Goal: Transaction & Acquisition: Purchase product/service

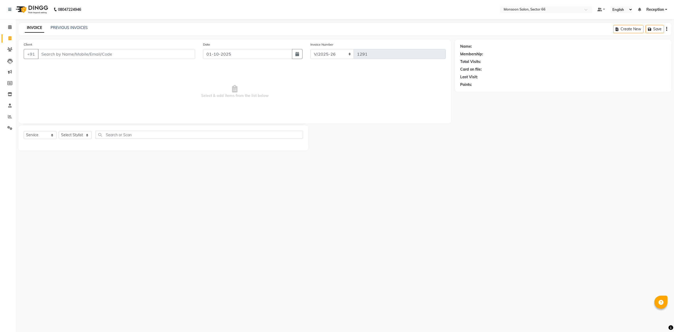
select select "3741"
select select "service"
click at [148, 52] on input "Client" at bounding box center [116, 54] width 157 height 10
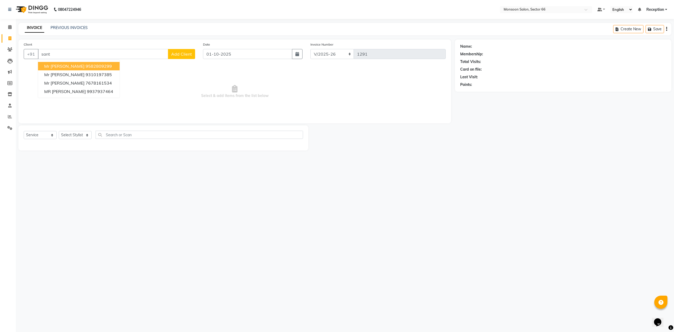
click at [79, 53] on input "sant" at bounding box center [103, 54] width 130 height 10
type input "s"
click at [99, 51] on input "shan" at bounding box center [103, 54] width 130 height 10
type input "s"
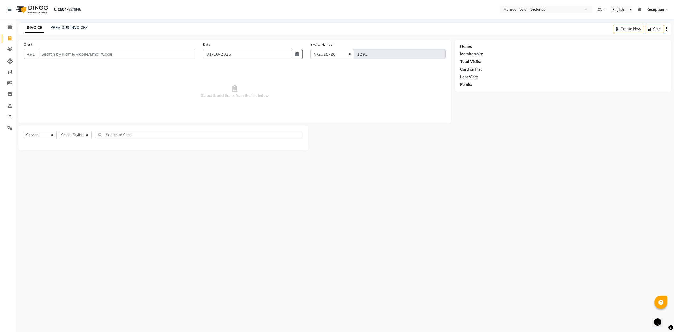
click at [114, 55] on input "Client" at bounding box center [116, 54] width 157 height 10
click at [96, 68] on ngb-highlight "965022 7228" at bounding box center [100, 65] width 27 height 5
type input "9650227228"
select select "1: Object"
click at [82, 134] on select "Select Stylist [PERSON_NAME] Danish Paras priya Reception rozy [PERSON_NAME]" at bounding box center [75, 135] width 33 height 8
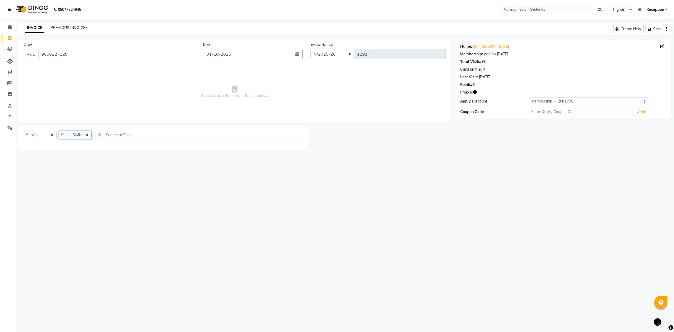
select select "26225"
click at [59, 131] on select "Select Stylist [PERSON_NAME] Danish Paras priya Reception rozy [PERSON_NAME]" at bounding box center [75, 135] width 33 height 8
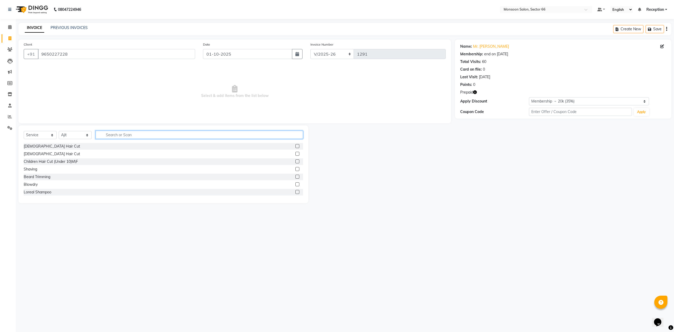
click at [120, 134] on input "text" at bounding box center [199, 135] width 207 height 8
type input "pedi"
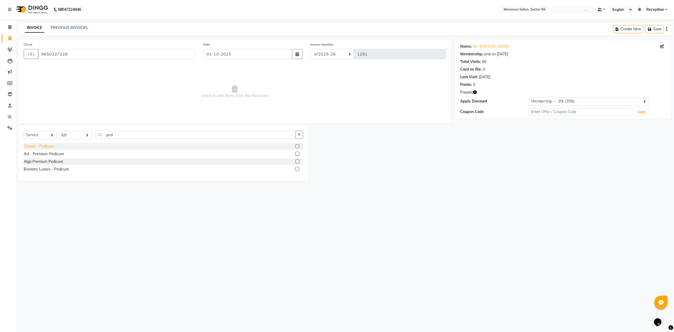
click at [50, 147] on div "Classic - Pedicure" at bounding box center [39, 146] width 30 height 6
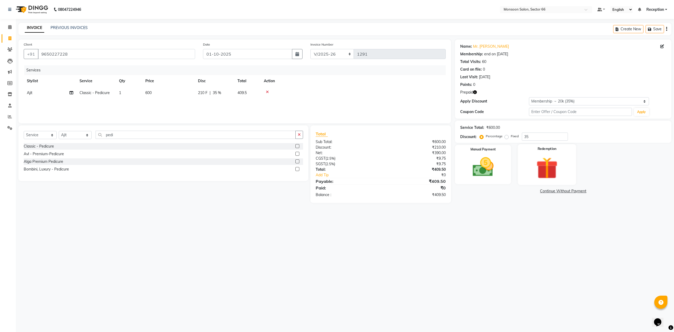
click at [539, 160] on img at bounding box center [547, 168] width 36 height 27
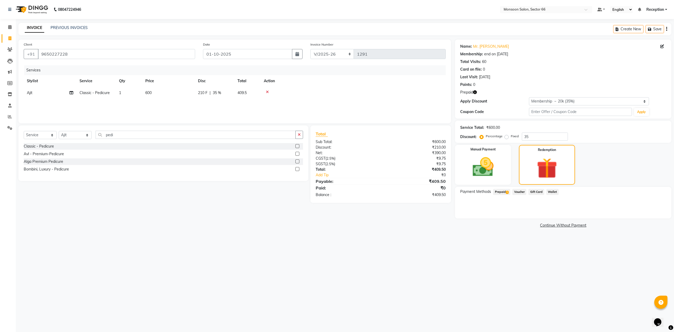
click at [505, 191] on span "Prepaid 1" at bounding box center [501, 192] width 17 height 6
click at [653, 215] on button "Add" at bounding box center [653, 212] width 19 height 9
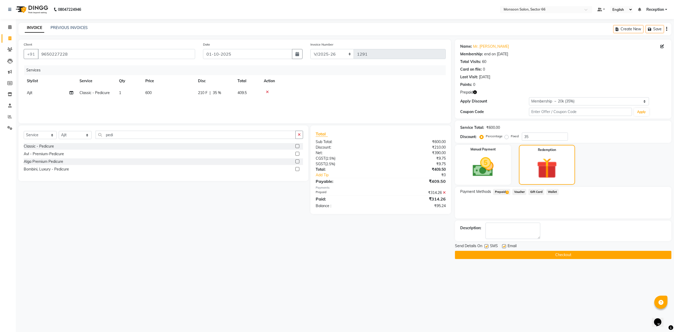
click at [573, 255] on button "Checkout" at bounding box center [563, 255] width 216 height 8
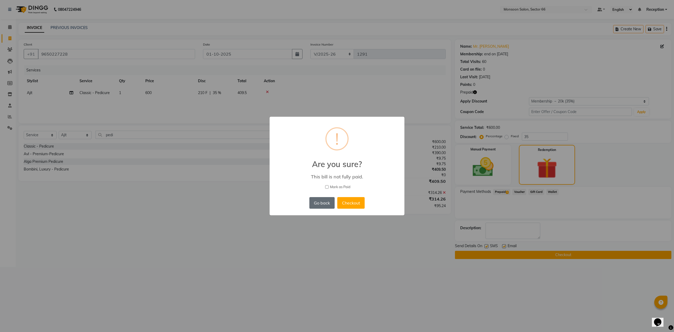
click at [321, 206] on button "Go back" at bounding box center [321, 203] width 25 height 12
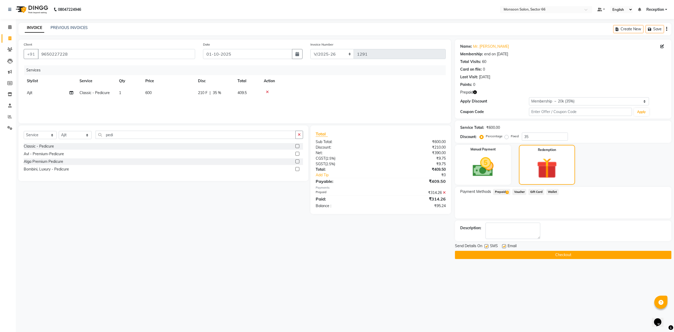
click at [444, 192] on icon at bounding box center [444, 193] width 3 height 4
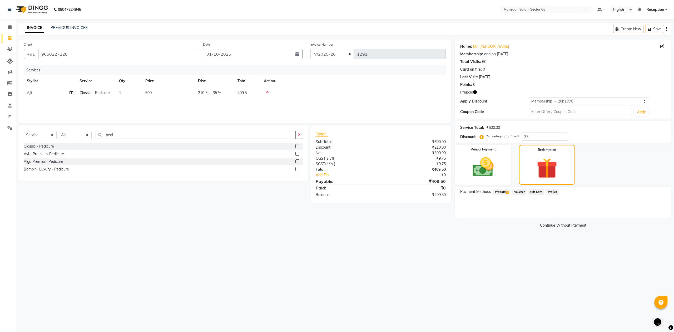
click at [502, 190] on span "Prepaid 1" at bounding box center [501, 192] width 17 height 6
click at [660, 208] on button "Add" at bounding box center [653, 212] width 19 height 9
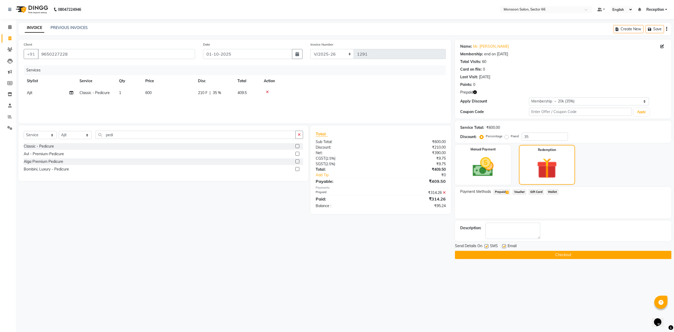
click at [444, 191] on icon at bounding box center [444, 193] width 3 height 4
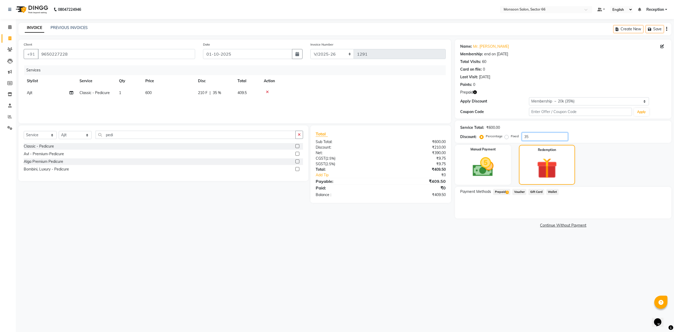
drag, startPoint x: 528, startPoint y: 137, endPoint x: 514, endPoint y: 137, distance: 13.7
click at [514, 137] on div "Percentage Fixed 35" at bounding box center [524, 136] width 87 height 8
click at [267, 91] on icon at bounding box center [267, 92] width 3 height 4
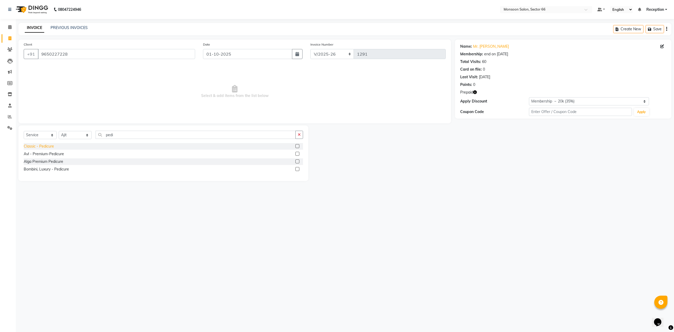
click at [44, 147] on div "Classic - Pedicure" at bounding box center [39, 146] width 30 height 6
checkbox input "false"
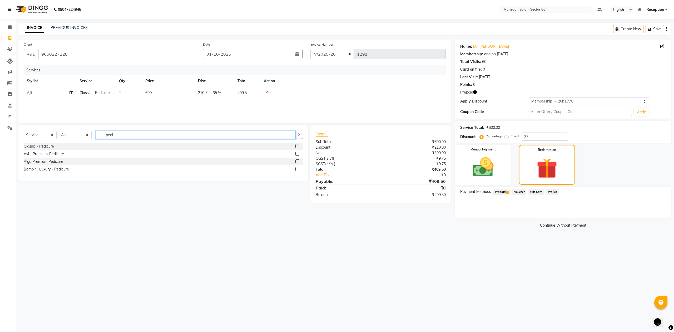
click at [205, 132] on input "pedi" at bounding box center [196, 135] width 200 height 8
drag, startPoint x: 529, startPoint y: 136, endPoint x: 500, endPoint y: 136, distance: 28.7
click at [500, 136] on div "Percentage Fixed 35" at bounding box center [524, 136] width 87 height 8
type input "40"
click at [505, 193] on span "Prepaid 1" at bounding box center [501, 192] width 17 height 6
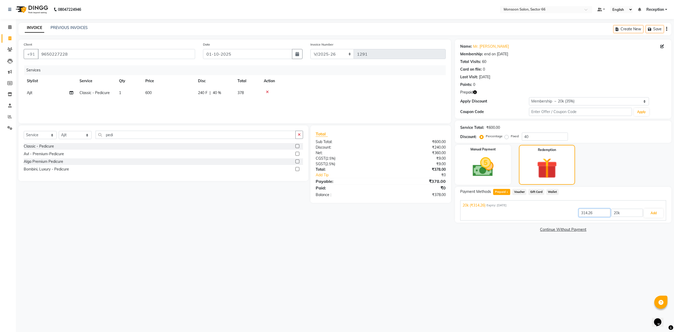
drag, startPoint x: 604, startPoint y: 214, endPoint x: 569, endPoint y: 218, distance: 34.7
click at [569, 218] on div "314.26 20k Add" at bounding box center [562, 213] width 201 height 10
type input "378"
click at [655, 212] on button "Add" at bounding box center [653, 212] width 19 height 9
click at [652, 214] on button "Add" at bounding box center [653, 212] width 19 height 9
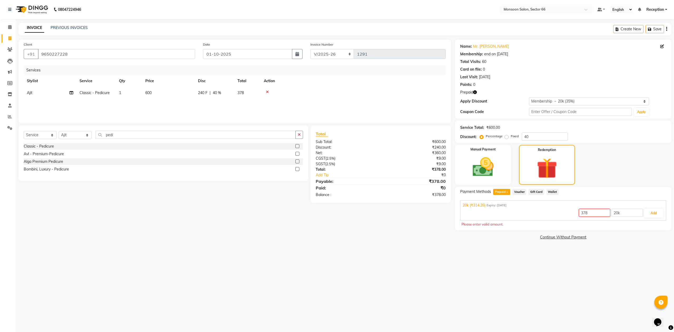
click at [477, 93] on div "Prepaid" at bounding box center [563, 92] width 206 height 6
click at [475, 92] on icon "button" at bounding box center [475, 92] width 4 height 4
click at [511, 89] on div "Prepaid" at bounding box center [563, 92] width 206 height 6
click at [10, 39] on icon at bounding box center [9, 38] width 3 height 4
select select "service"
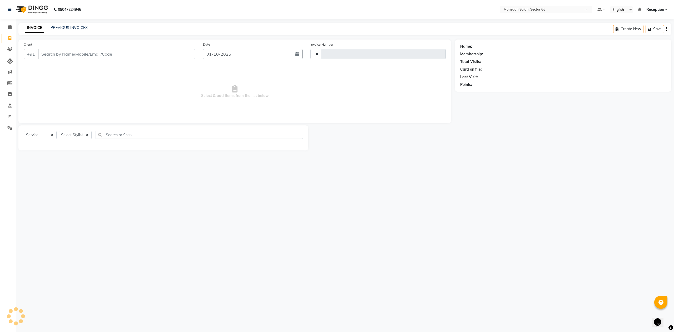
type input "1291"
select select "3741"
